Goal: Information Seeking & Learning: Understand process/instructions

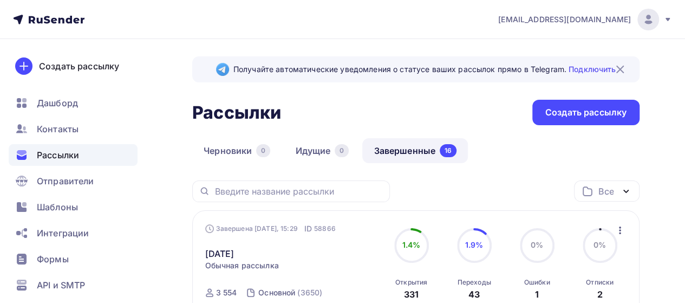
click at [391, 150] on link "Завершенные 16" at bounding box center [415, 150] width 106 height 25
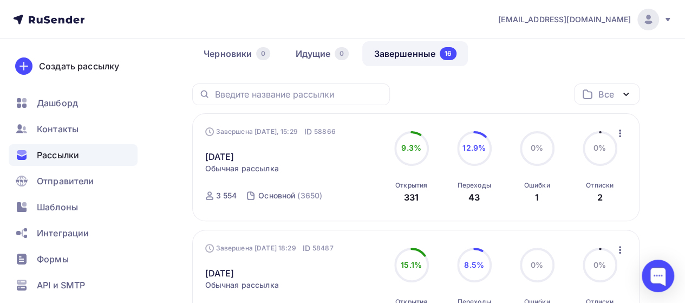
scroll to position [108, 0]
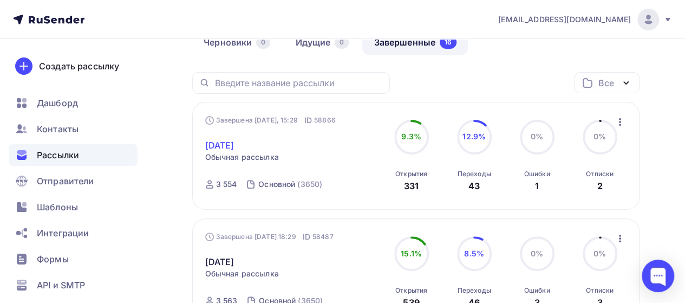
click at [235, 146] on link "10.09.2025" at bounding box center [219, 145] width 29 height 13
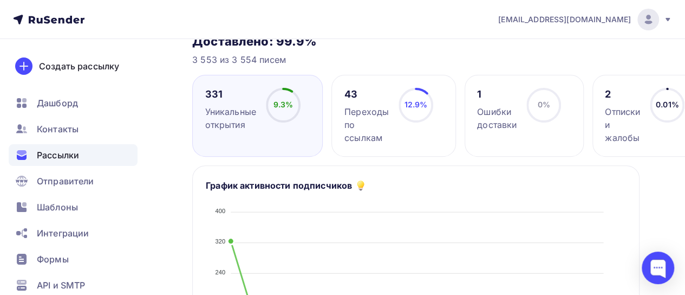
scroll to position [126, 0]
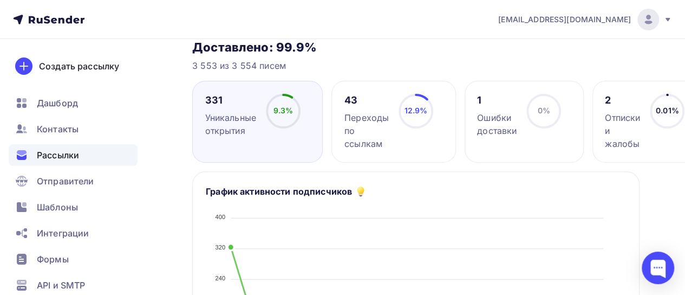
click at [622, 109] on div "2 Отписки и жалобы" at bounding box center [622, 122] width 35 height 56
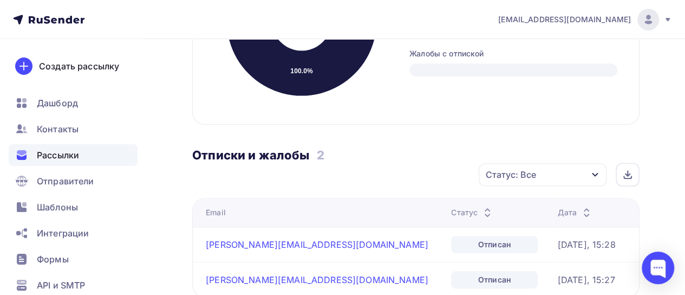
scroll to position [397, 0]
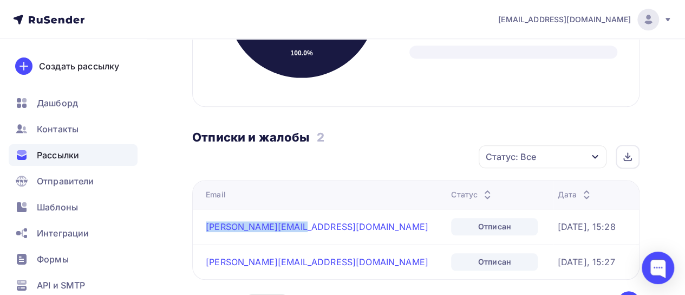
drag, startPoint x: 203, startPoint y: 230, endPoint x: 302, endPoint y: 246, distance: 100.5
click at [301, 245] on tbody "mikhailova@impsa.ru Отписан Вчера, 15:28 tatiana.ilina@mail.ru Отписан Вчера, 1…" at bounding box center [416, 244] width 446 height 70
click at [188, 170] on div "Назад 10.09.2025 10.09.2025 Завершена #58866 Завершена Вчера, 15:29 Копировать …" at bounding box center [342, 74] width 685 height 864
drag, startPoint x: 199, startPoint y: 229, endPoint x: 301, endPoint y: 234, distance: 102.0
click at [301, 234] on td "mikhailova@impsa.ru" at bounding box center [320, 226] width 254 height 35
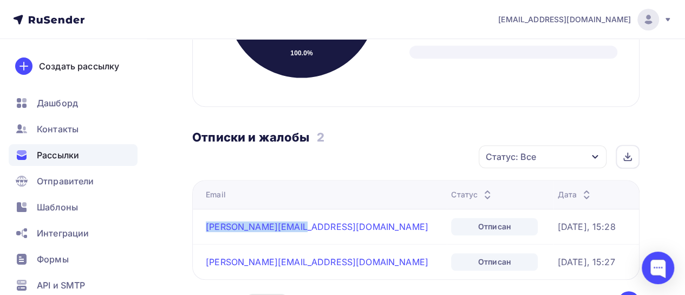
copy link "mikhailova@impsa.ru"
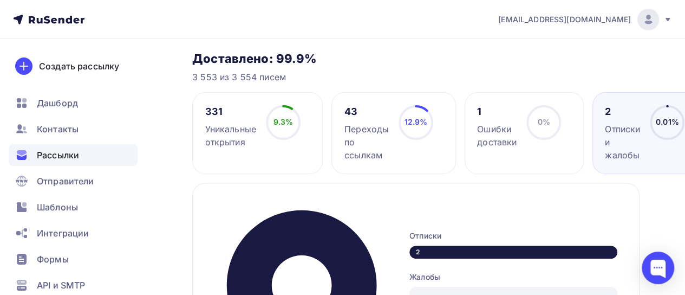
scroll to position [119, 0]
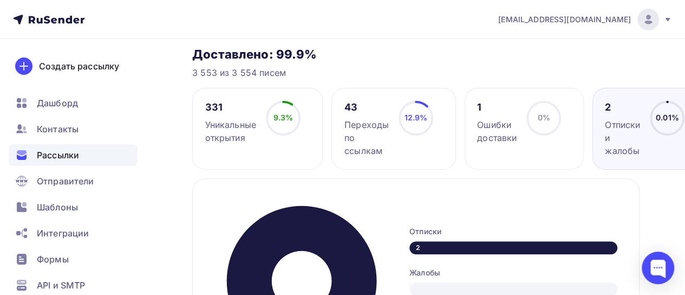
click at [365, 132] on div "Переходы по ссылкам" at bounding box center [367, 137] width 44 height 39
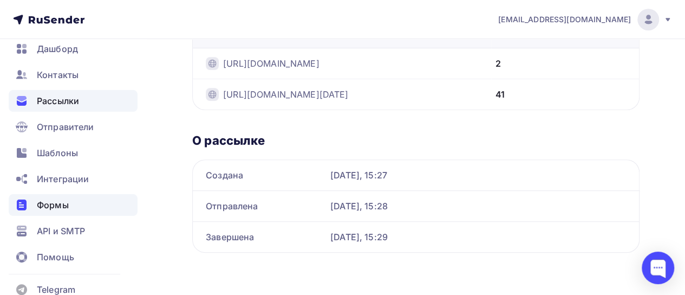
scroll to position [64, 0]
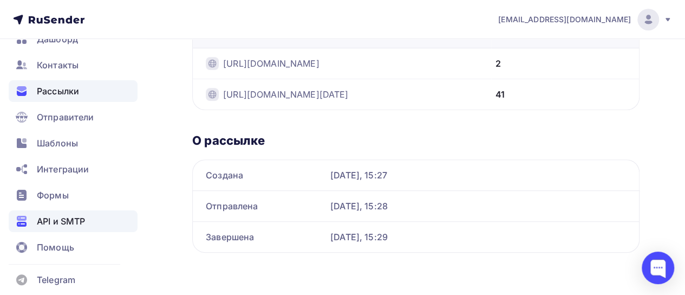
click at [65, 224] on span "API и SMTP" at bounding box center [61, 221] width 48 height 13
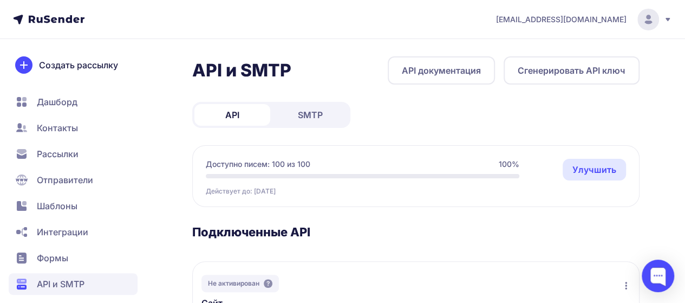
click at [306, 112] on span "SMTP" at bounding box center [310, 114] width 25 height 13
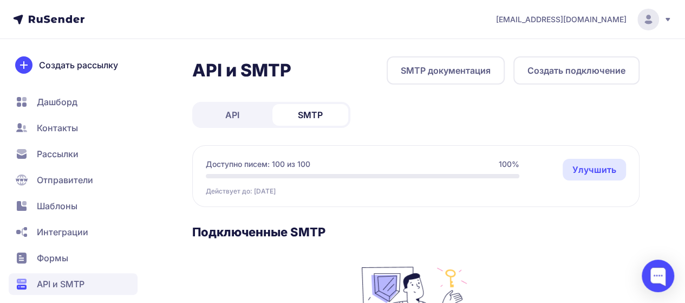
click at [235, 117] on span "API" at bounding box center [232, 114] width 14 height 13
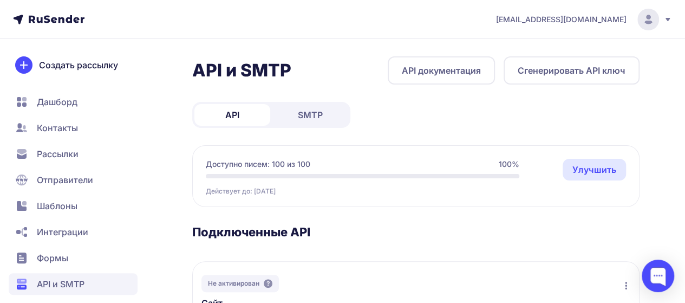
click at [318, 111] on span "SMTP" at bounding box center [310, 114] width 25 height 13
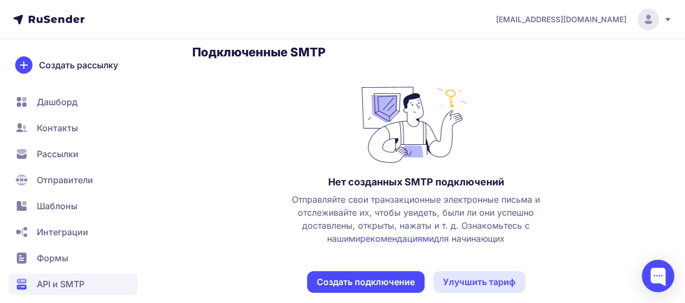
scroll to position [195, 0]
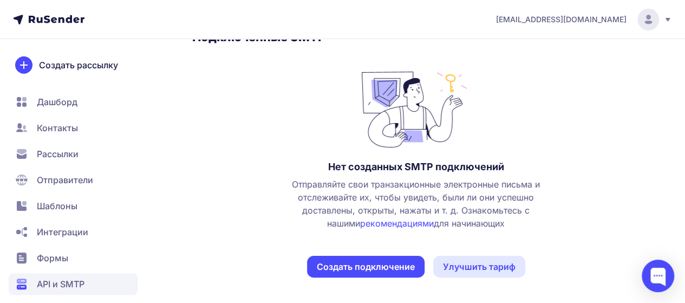
click at [62, 231] on span "Интеграции" at bounding box center [62, 231] width 51 height 13
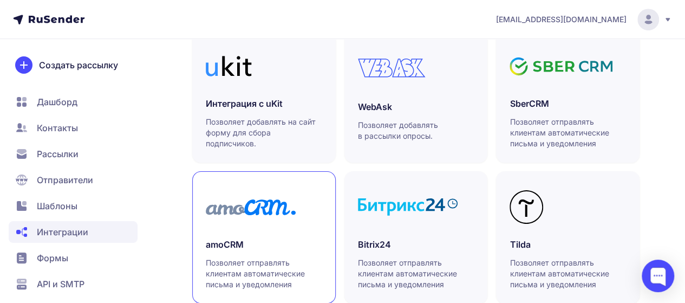
scroll to position [343, 0]
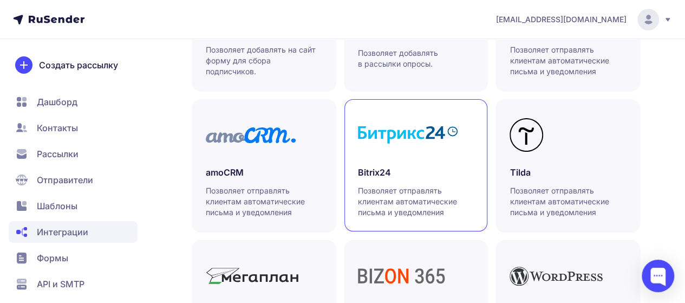
click at [414, 170] on h3 "Bitrix24" at bounding box center [416, 172] width 116 height 13
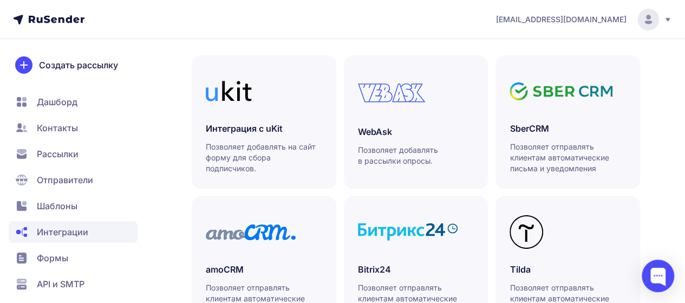
scroll to position [0, 0]
